Goal: Transaction & Acquisition: Purchase product/service

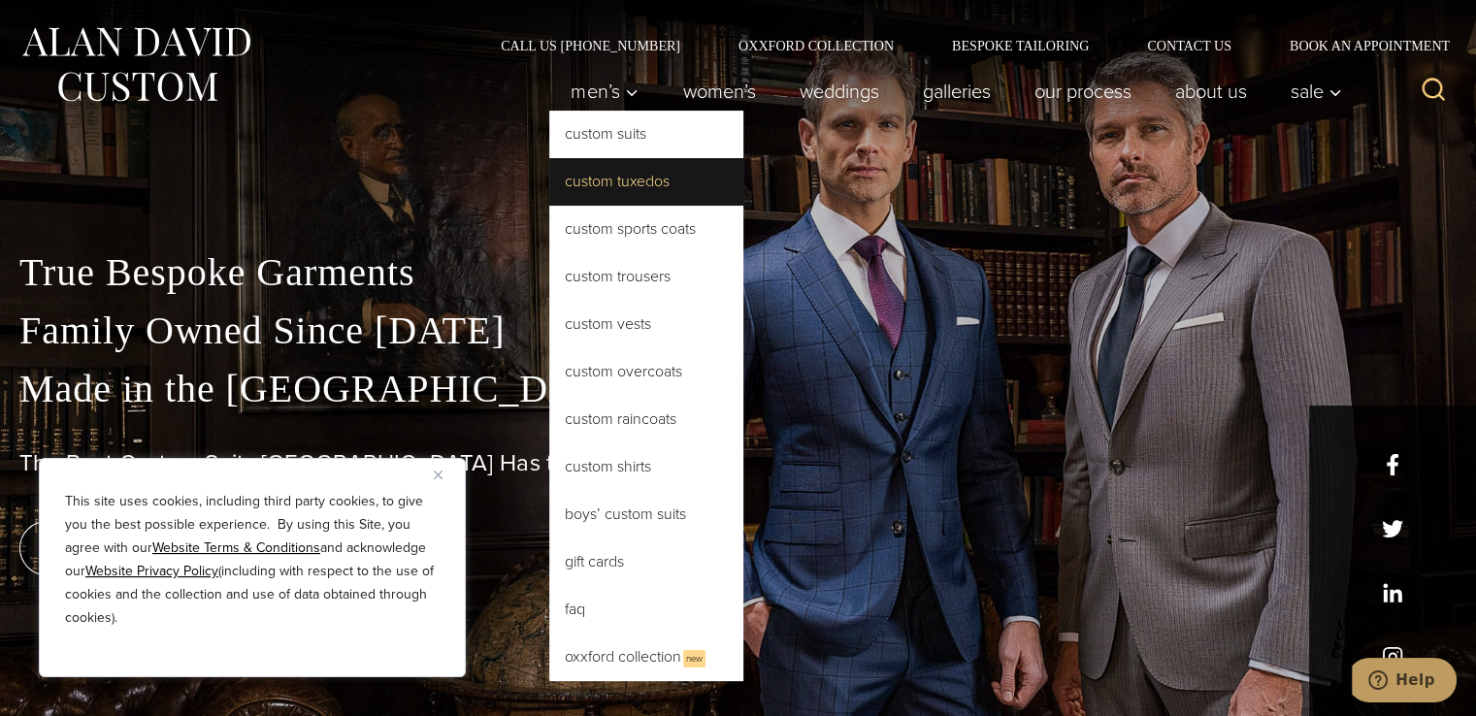
click at [579, 192] on link "Custom Tuxedos" at bounding box center [646, 181] width 194 height 47
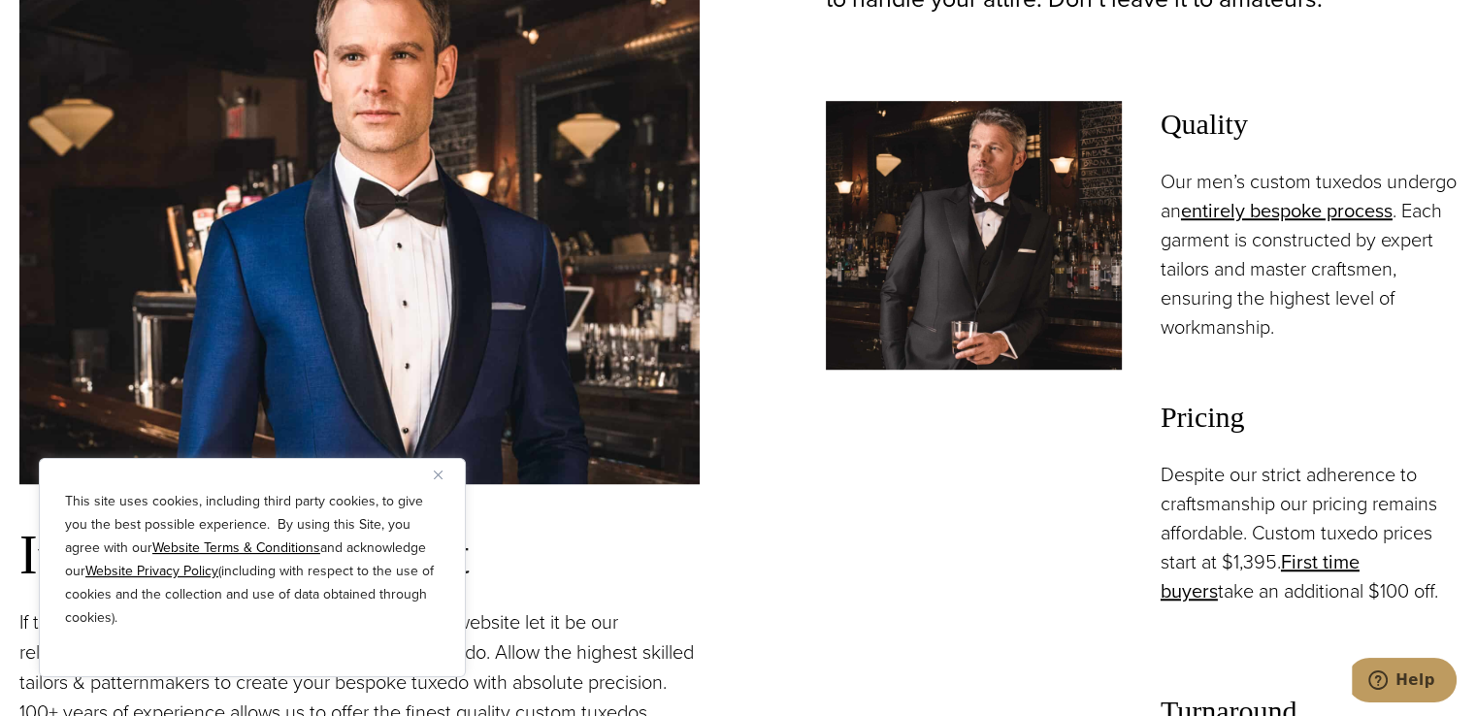
scroll to position [1330, 0]
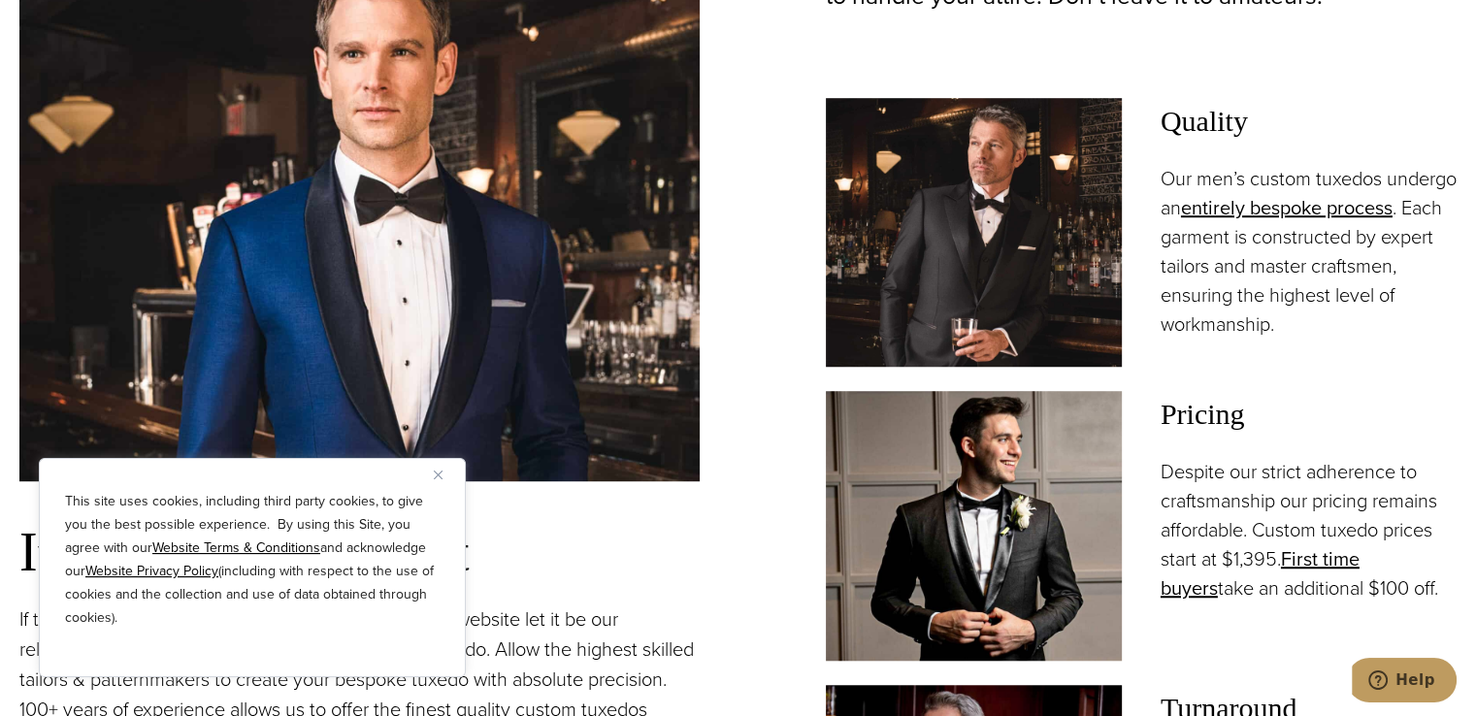
click at [438, 471] on img "Close" at bounding box center [438, 475] width 9 height 9
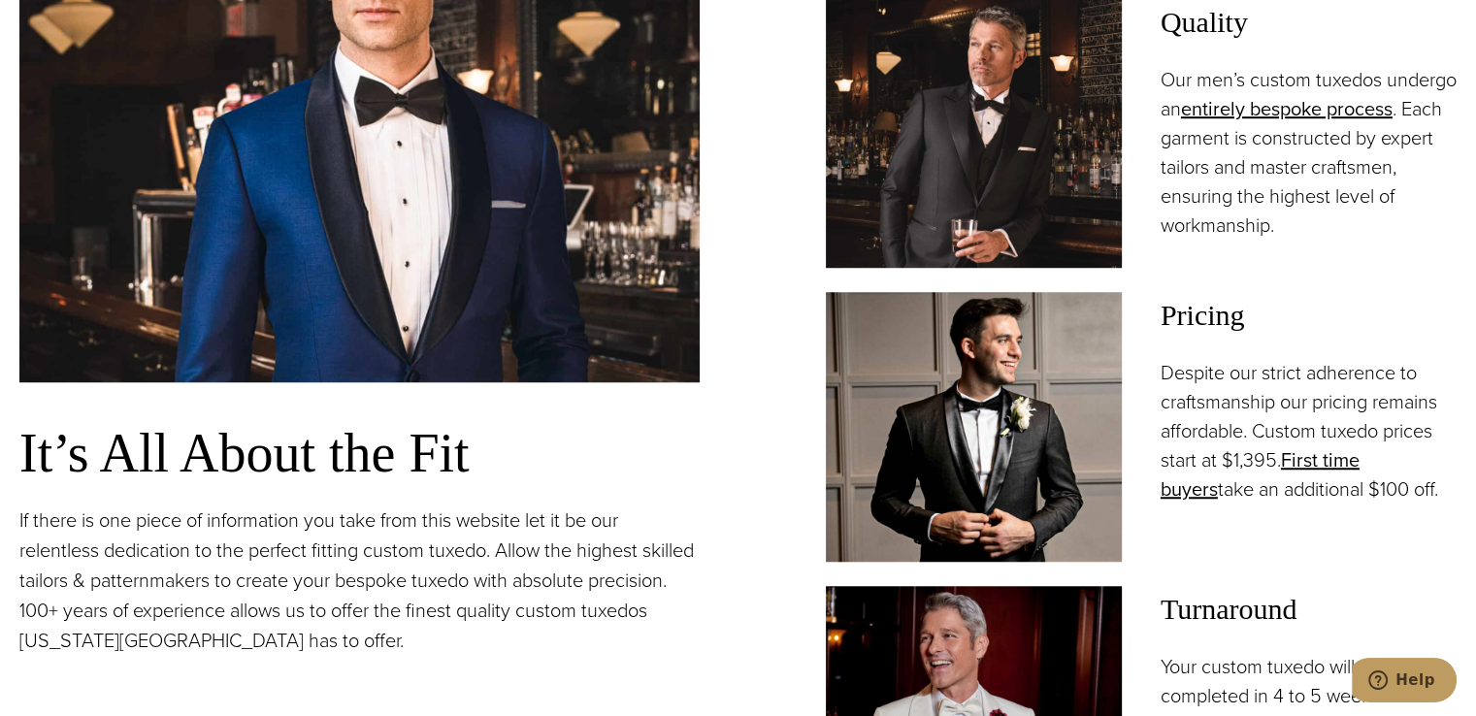
scroll to position [1429, 0]
click at [951, 371] on img at bounding box center [974, 426] width 296 height 269
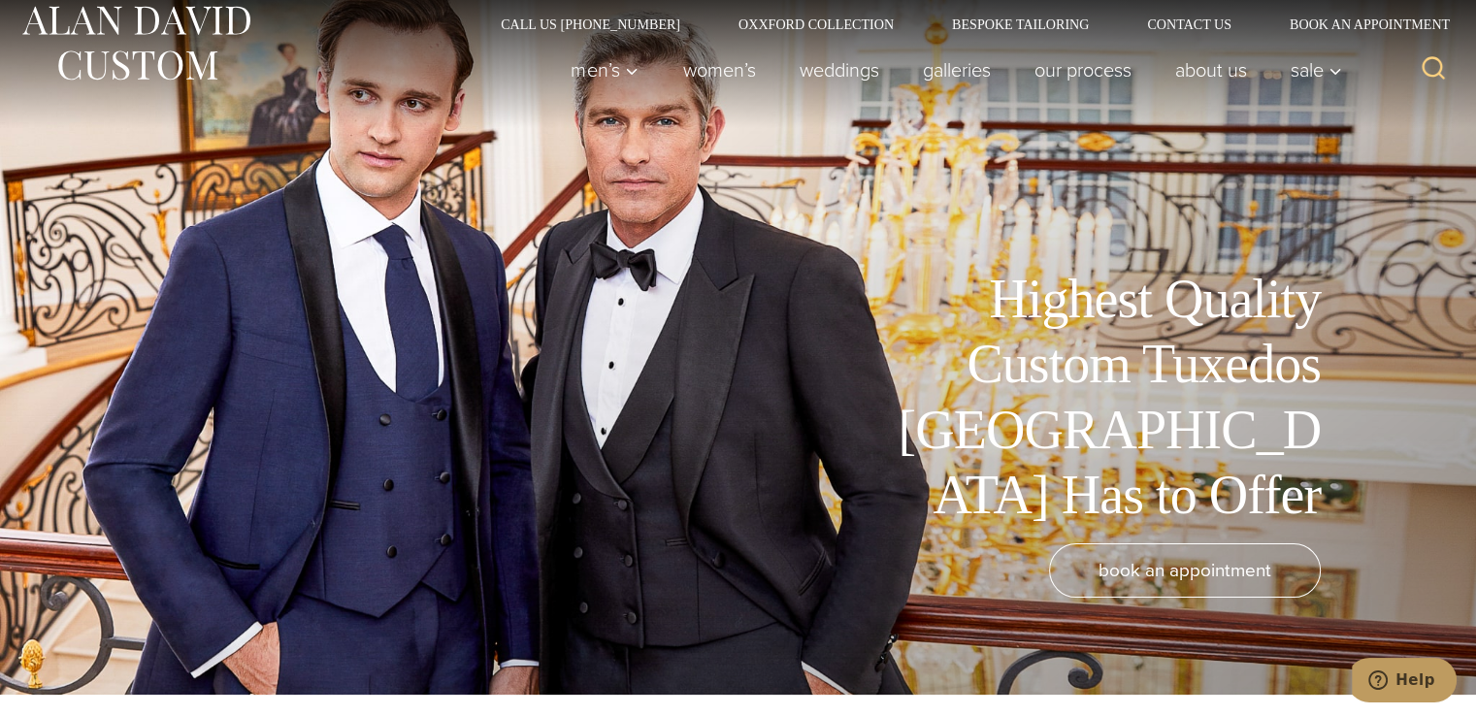
scroll to position [35, 0]
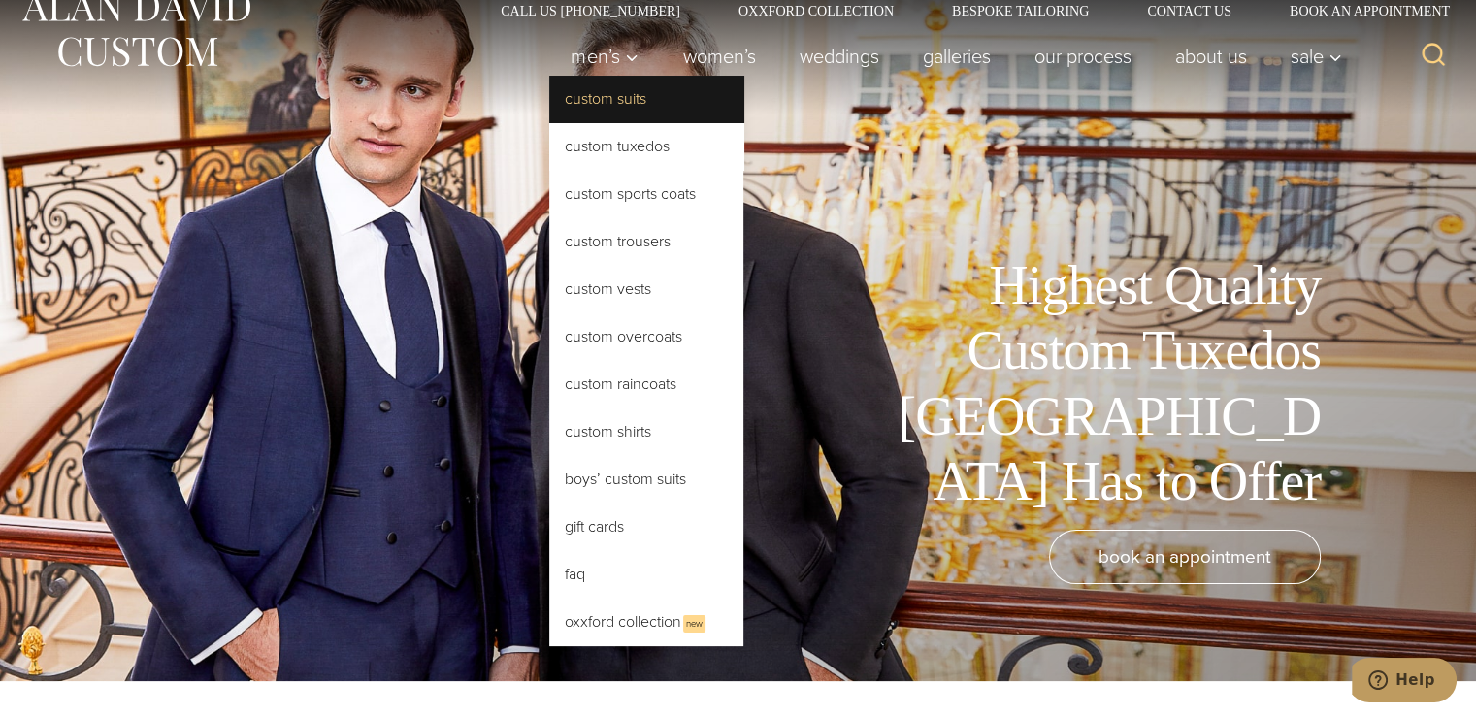
click at [597, 95] on link "Custom Suits" at bounding box center [646, 99] width 194 height 47
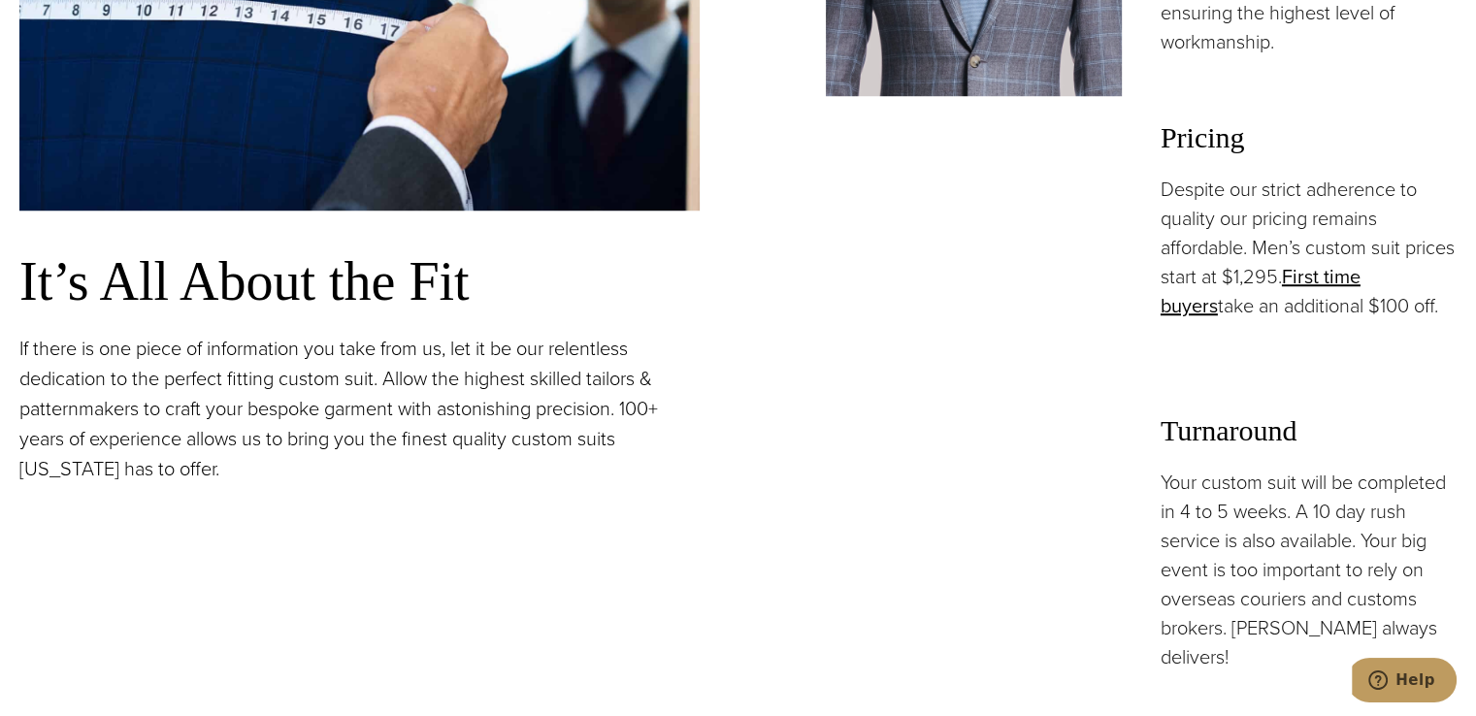
scroll to position [1553, 0]
